Goal: Task Accomplishment & Management: Complete application form

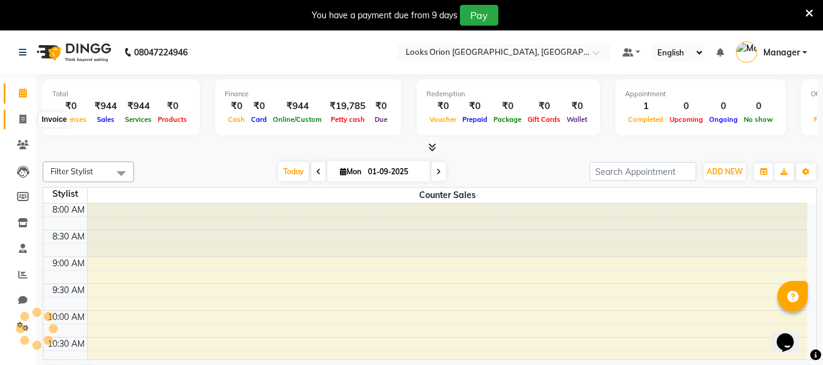
click at [16, 124] on span at bounding box center [22, 120] width 21 height 14
select select "service"
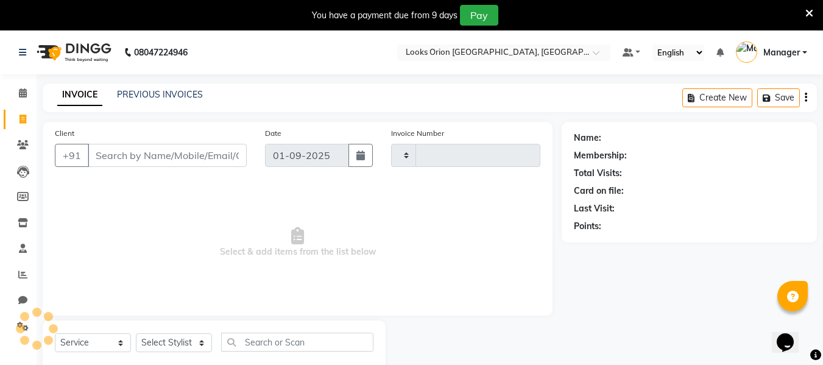
type input "0754"
select select "8943"
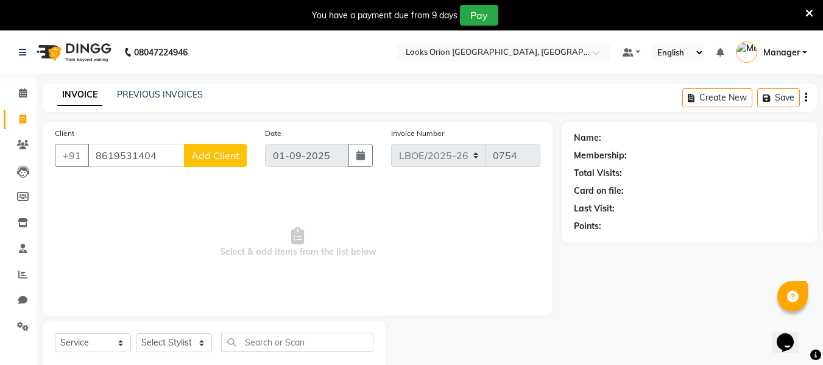
type input "8619531404"
click at [212, 159] on span "Add Client" at bounding box center [215, 155] width 48 height 12
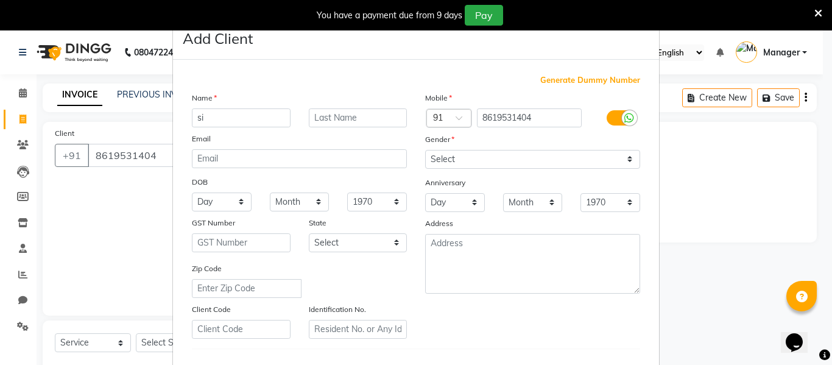
type input "s"
type input "SIDIQUA"
click at [355, 122] on input "text" at bounding box center [358, 117] width 99 height 19
type input "c"
type input "Client"
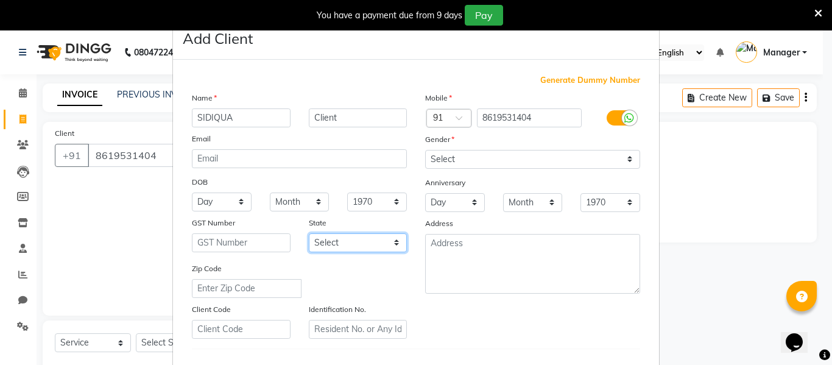
click at [389, 244] on select "Select [GEOGRAPHIC_DATA] [GEOGRAPHIC_DATA] [GEOGRAPHIC_DATA] [GEOGRAPHIC_DATA] …" at bounding box center [358, 242] width 99 height 19
select select "17"
click at [309, 233] on select "Select [GEOGRAPHIC_DATA] [GEOGRAPHIC_DATA] [GEOGRAPHIC_DATA] [GEOGRAPHIC_DATA] …" at bounding box center [358, 242] width 99 height 19
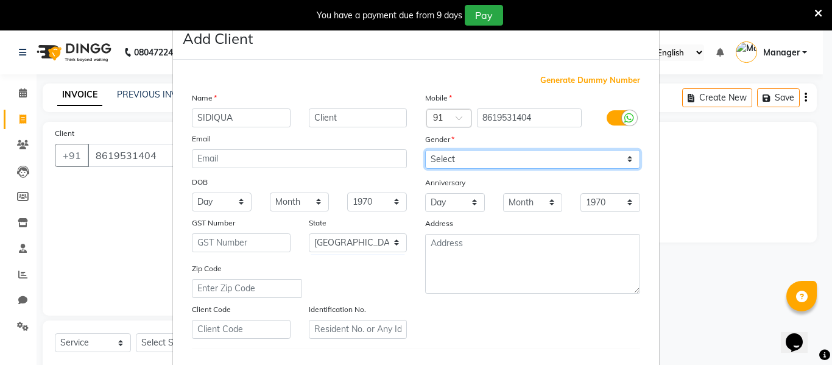
click at [626, 161] on select "Select [DEMOGRAPHIC_DATA] [DEMOGRAPHIC_DATA] Other Prefer Not To Say" at bounding box center [532, 159] width 215 height 19
select select "[DEMOGRAPHIC_DATA]"
click at [425, 150] on select "Select [DEMOGRAPHIC_DATA] [DEMOGRAPHIC_DATA] Other Prefer Not To Say" at bounding box center [532, 159] width 215 height 19
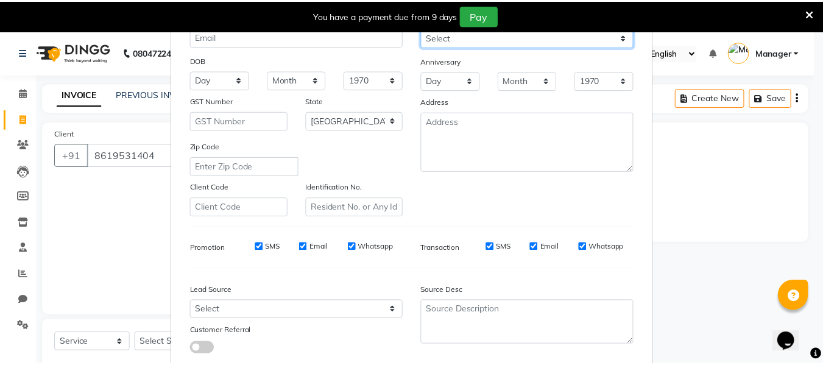
scroll to position [183, 0]
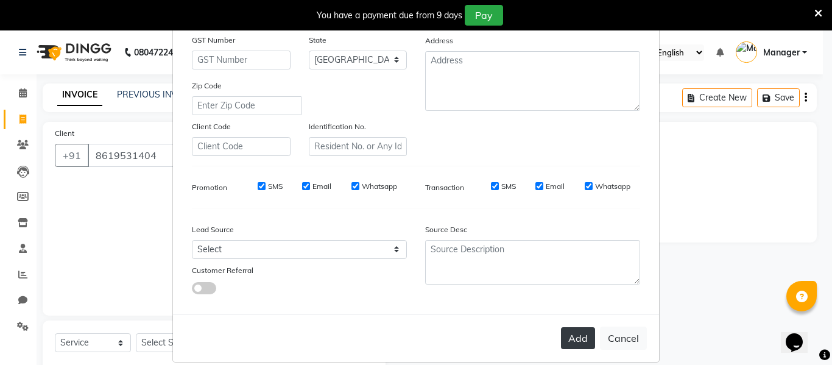
click at [584, 338] on button "Add" at bounding box center [578, 338] width 34 height 22
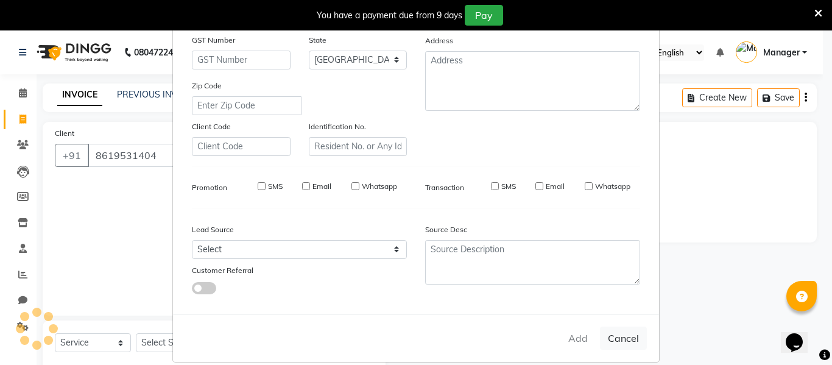
select select
select select "null"
select select
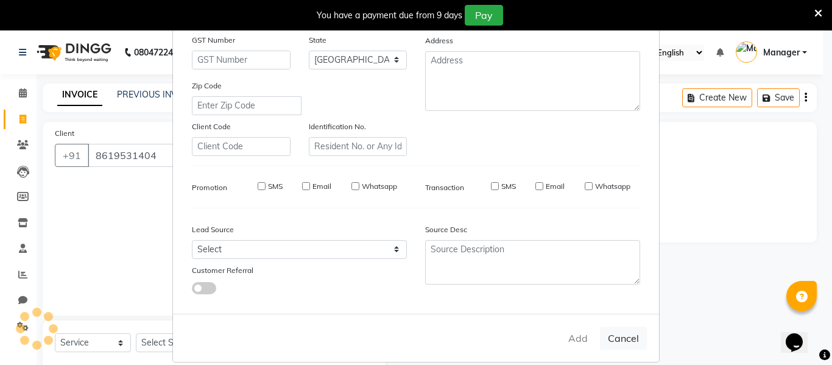
select select
checkbox input "false"
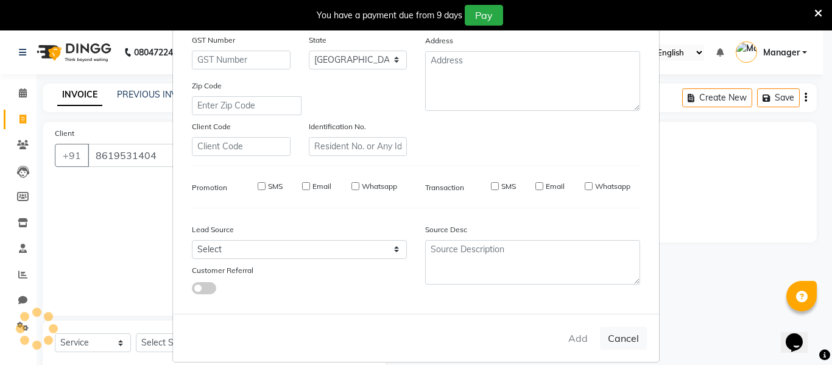
checkbox input "false"
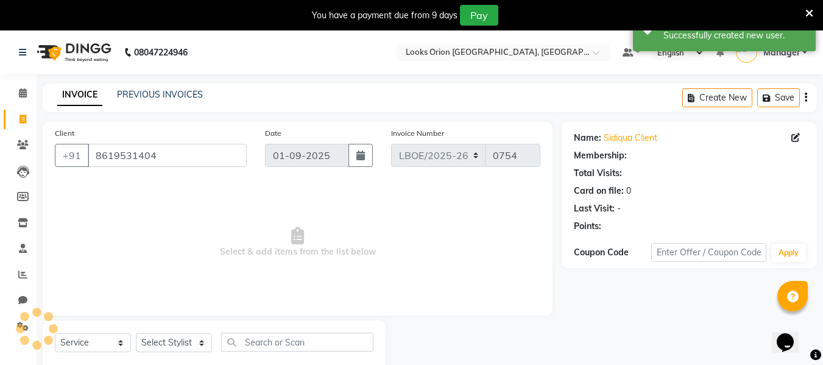
select select "1: Object"
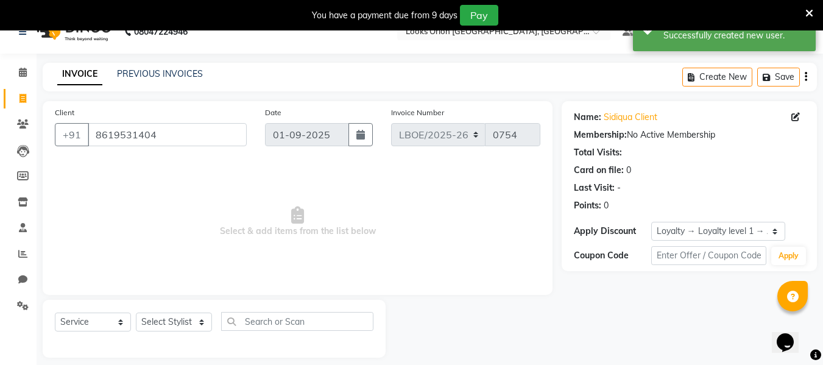
scroll to position [32, 0]
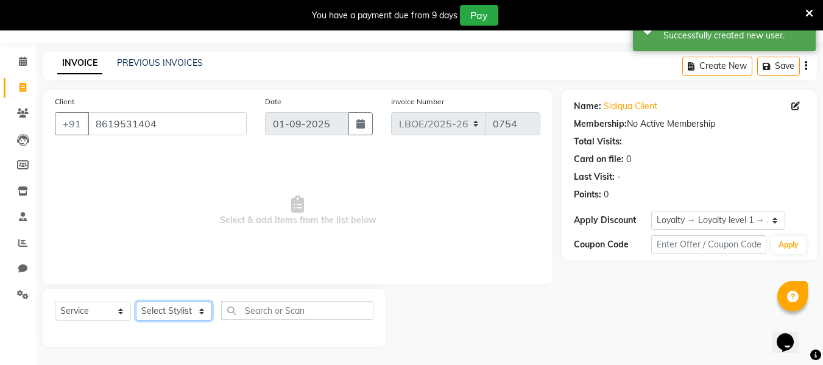
click at [206, 311] on select "Select Stylist Counter Sales Malini Manager [PERSON_NAME]" at bounding box center [174, 311] width 76 height 19
select select "90479"
click at [136, 302] on select "Select Stylist Counter Sales Malini Manager [PERSON_NAME]" at bounding box center [174, 311] width 76 height 19
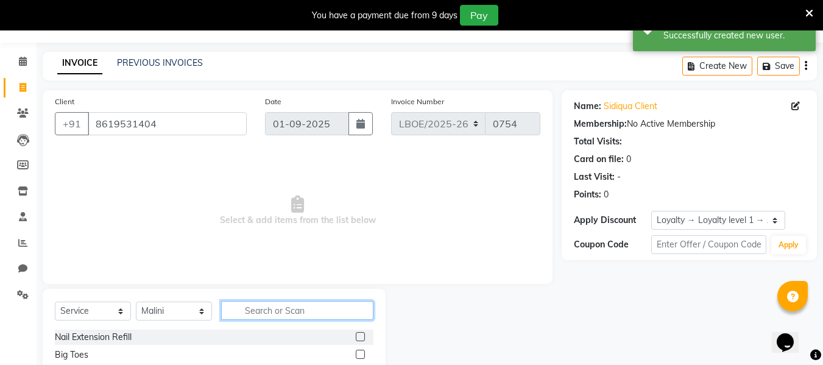
click at [300, 312] on input "text" at bounding box center [297, 310] width 152 height 19
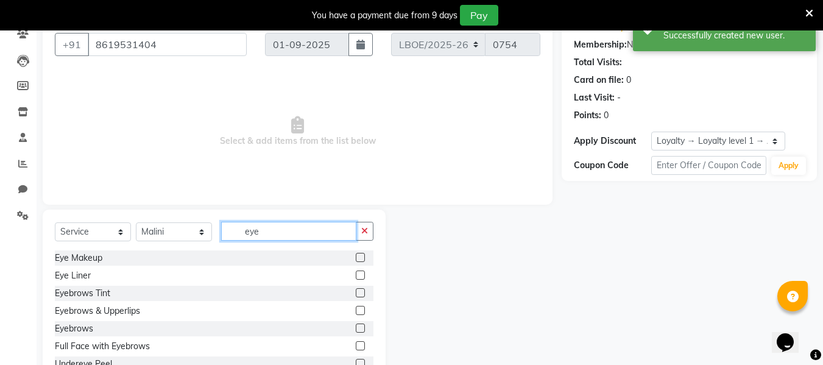
scroll to position [153, 0]
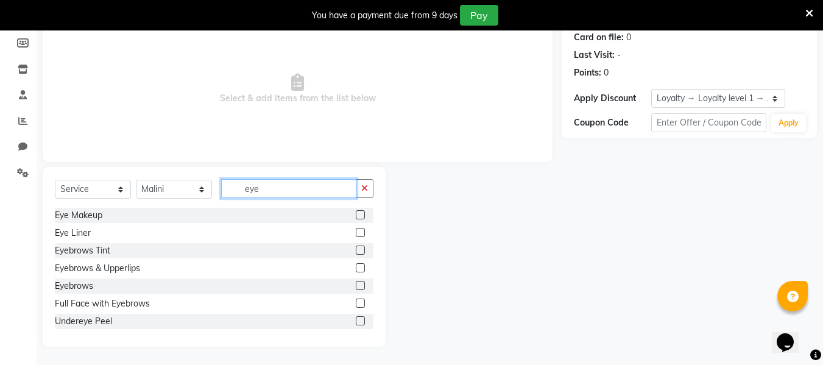
type input "eye"
click at [94, 285] on div "Eyebrows" at bounding box center [214, 285] width 319 height 15
click at [356, 289] on label at bounding box center [360, 285] width 9 height 9
click at [356, 289] on input "checkbox" at bounding box center [360, 286] width 8 height 8
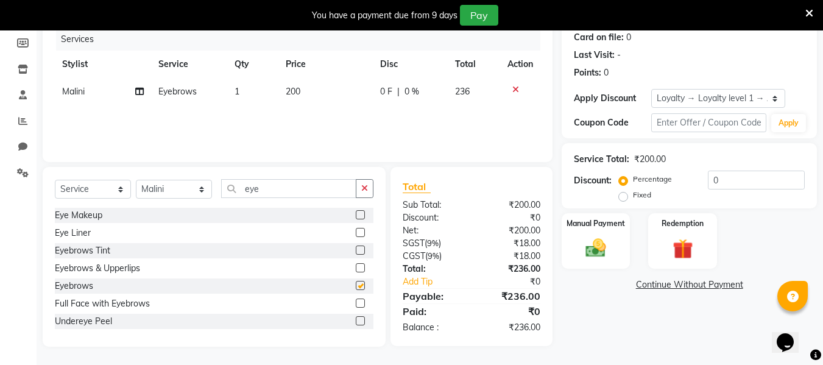
checkbox input "false"
click at [288, 93] on span "200" at bounding box center [293, 91] width 15 height 11
select select "90479"
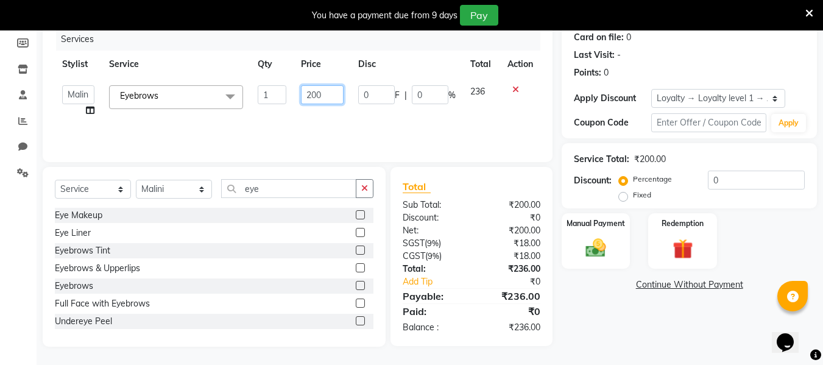
click at [326, 98] on input "200" at bounding box center [322, 94] width 42 height 19
type input "2"
type input "100"
click at [398, 111] on div "Services Stylist Service Qty Price Disc Total Action Counter Sales Malini Manag…" at bounding box center [297, 89] width 485 height 122
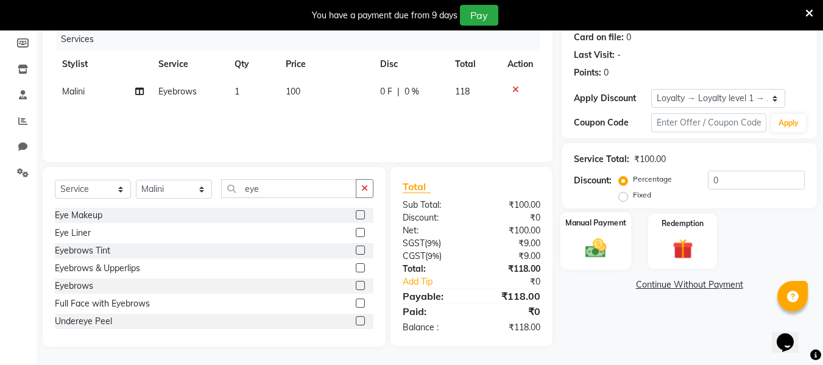
click at [599, 256] on img at bounding box center [596, 248] width 34 height 24
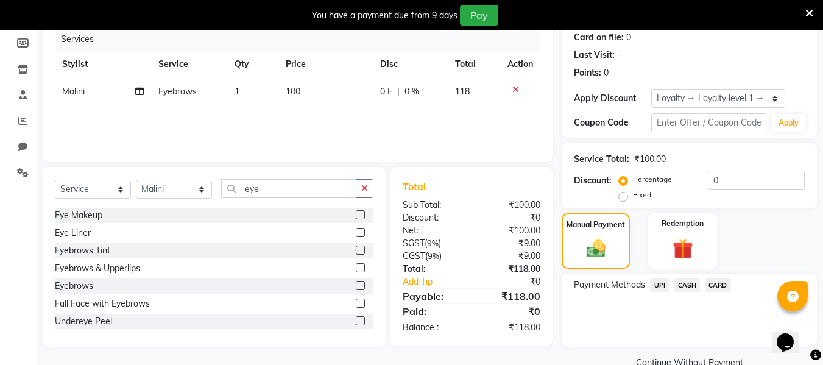
click at [660, 284] on span "UPI" at bounding box center [659, 285] width 19 height 14
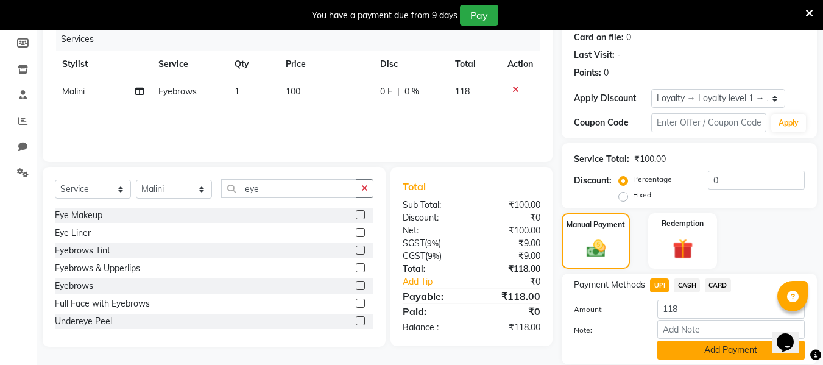
click at [683, 350] on button "Add Payment" at bounding box center [730, 349] width 147 height 19
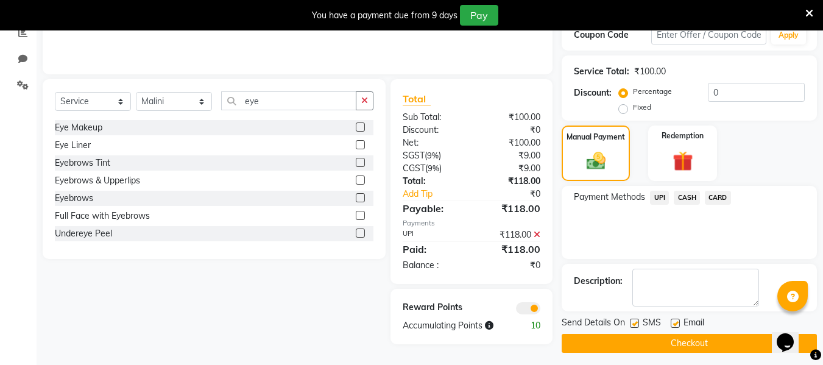
scroll to position [247, 0]
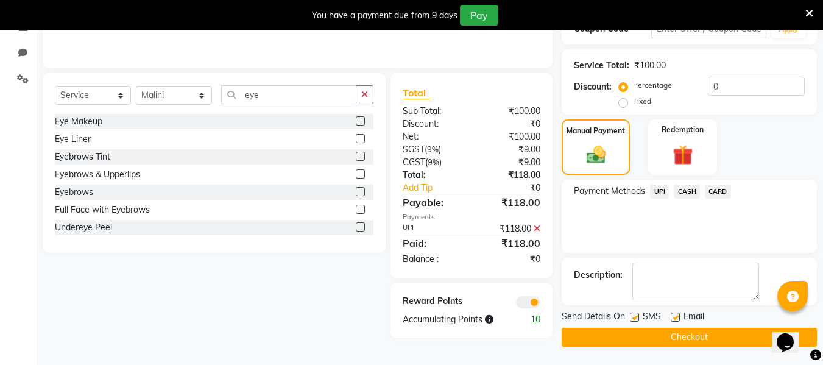
click at [674, 318] on label at bounding box center [675, 316] width 9 height 9
click at [674, 318] on input "checkbox" at bounding box center [675, 318] width 8 height 8
checkbox input "false"
click at [658, 334] on button "Checkout" at bounding box center [689, 337] width 255 height 19
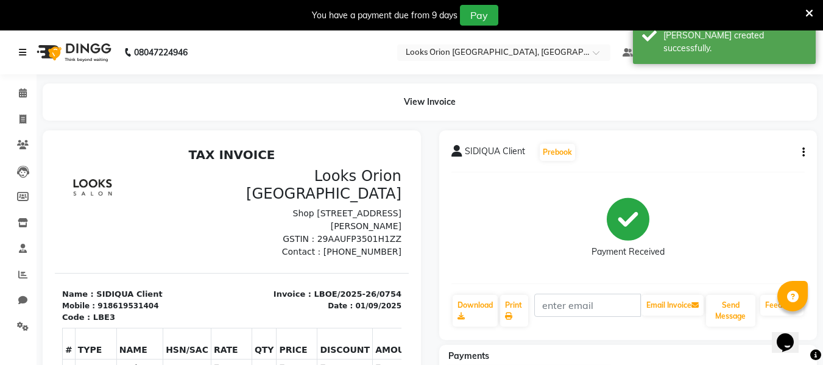
click at [21, 52] on icon at bounding box center [22, 52] width 7 height 9
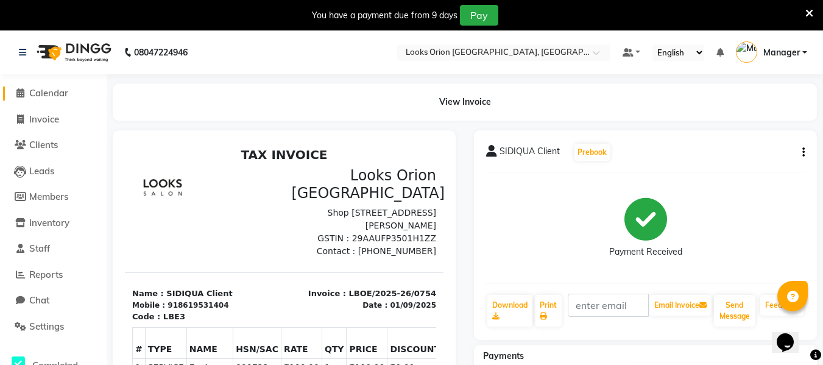
click at [49, 97] on span "Calendar" at bounding box center [48, 93] width 39 height 12
